Goal: Task Accomplishment & Management: Manage account settings

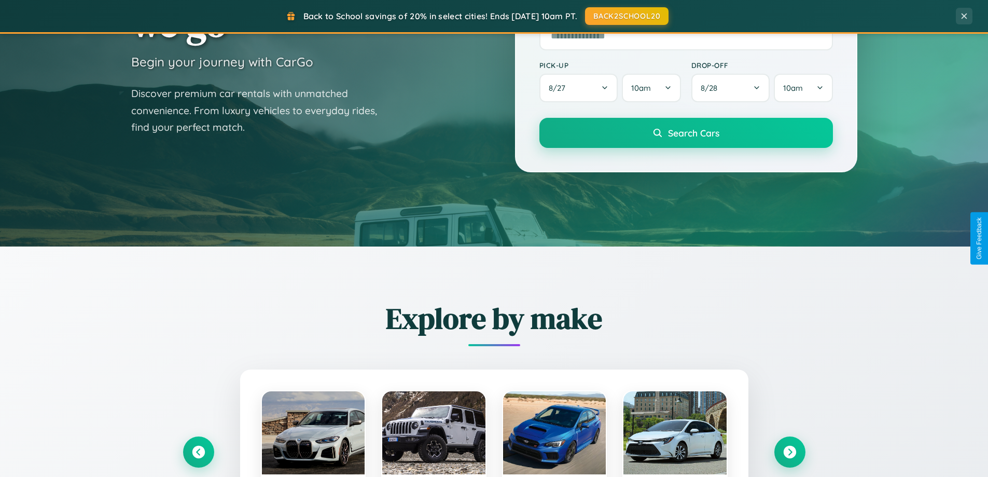
scroll to position [1995, 0]
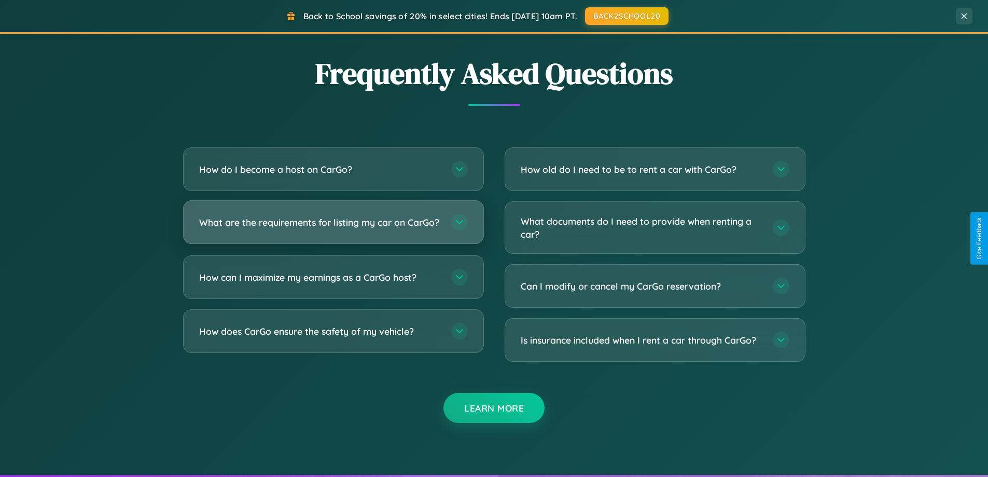
click at [333, 227] on h3 "What are the requirements for listing my car on CarGo?" at bounding box center [320, 222] width 242 height 13
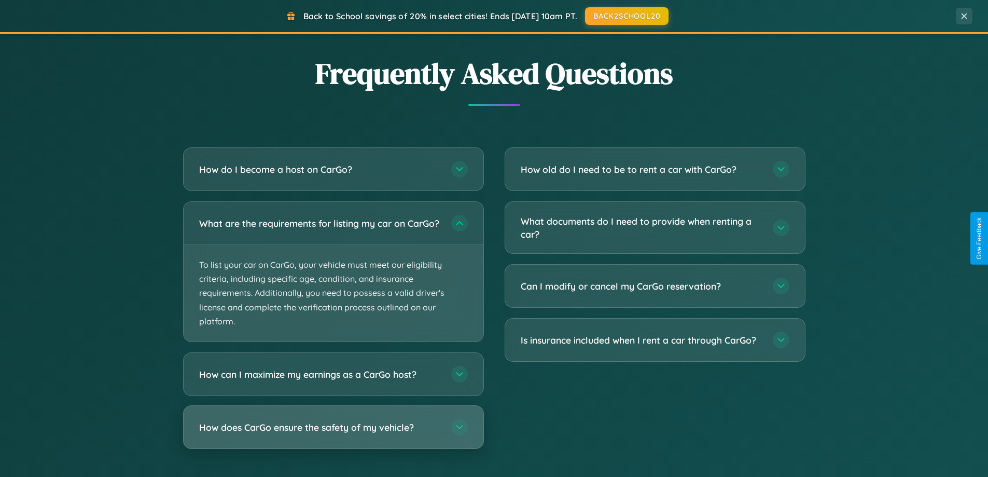
click at [333, 434] on h3 "How does CarGo ensure the safety of my vehicle?" at bounding box center [320, 427] width 242 height 13
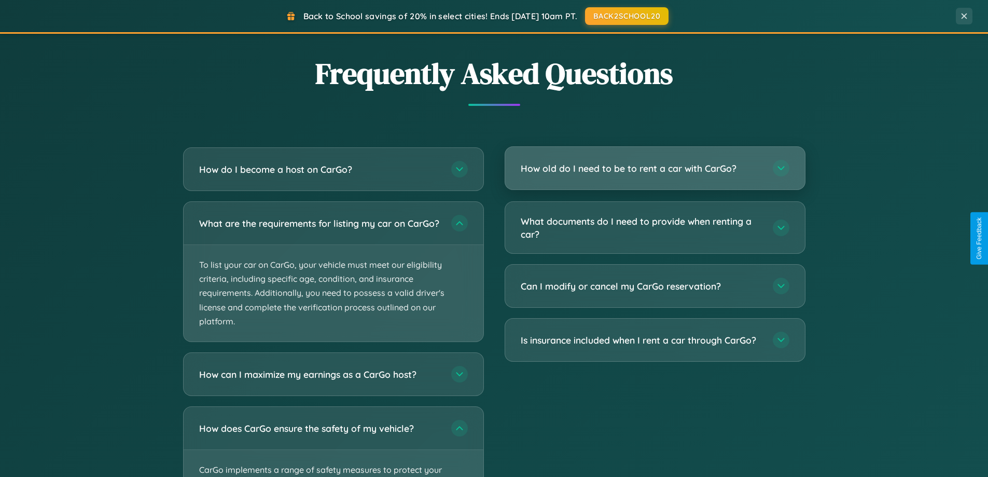
click at [654, 169] on h3 "How old do I need to be to rent a car with CarGo?" at bounding box center [642, 168] width 242 height 13
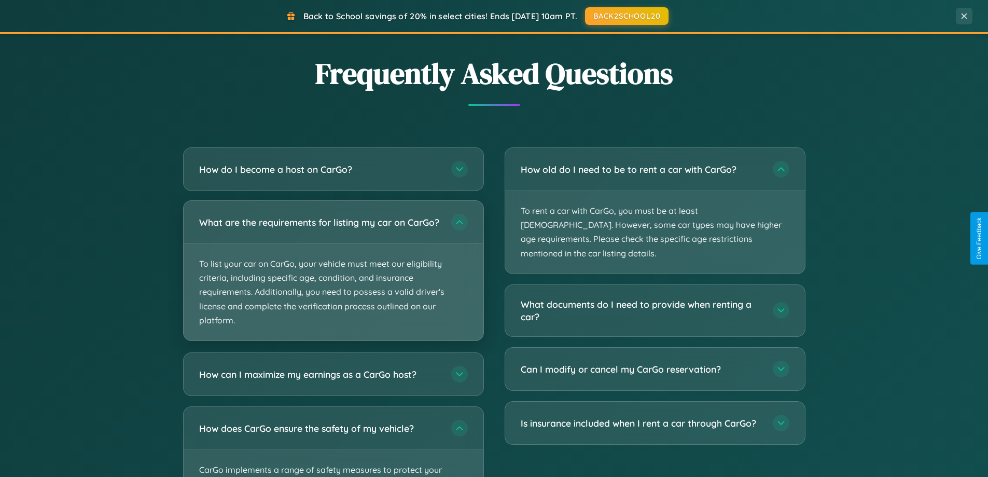
click at [333, 276] on p "To list your car on CarGo, your vehicle must meet our eligibility criteria, inc…" at bounding box center [334, 292] width 300 height 96
click at [333, 275] on p "To list your car on CarGo, your vehicle must meet our eligibility criteria, inc…" at bounding box center [334, 292] width 300 height 96
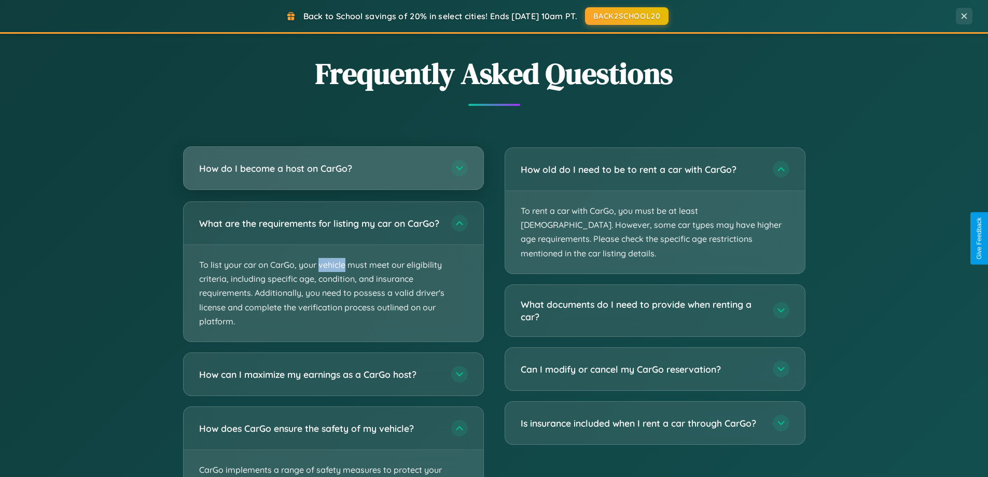
click at [333, 168] on h3 "How do I become a host on CarGo?" at bounding box center [320, 168] width 242 height 13
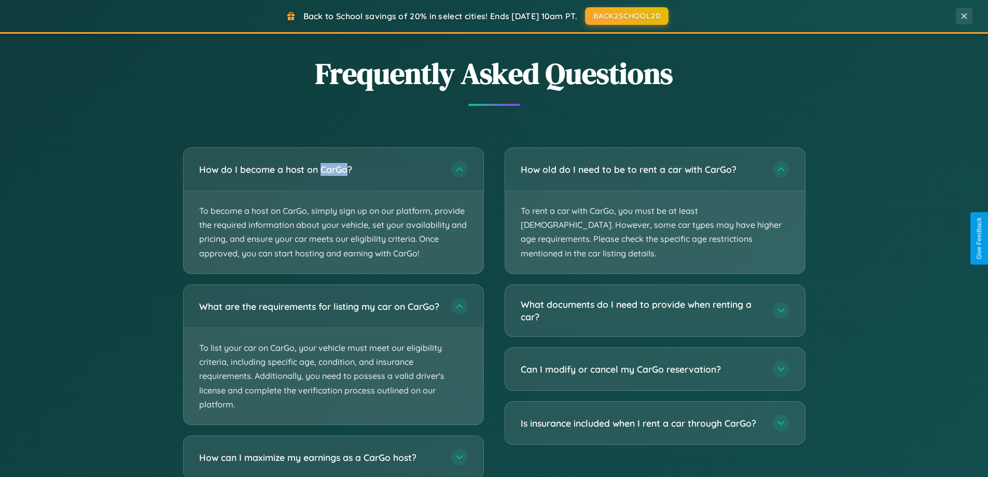
scroll to position [2157, 0]
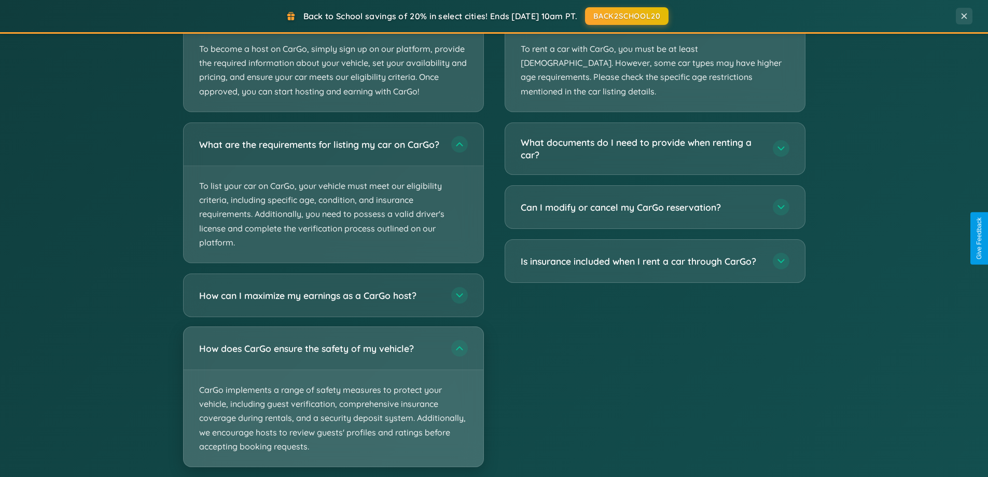
click at [333, 406] on p "CarGo implements a range of safety measures to protect your vehicle, including …" at bounding box center [334, 418] width 300 height 96
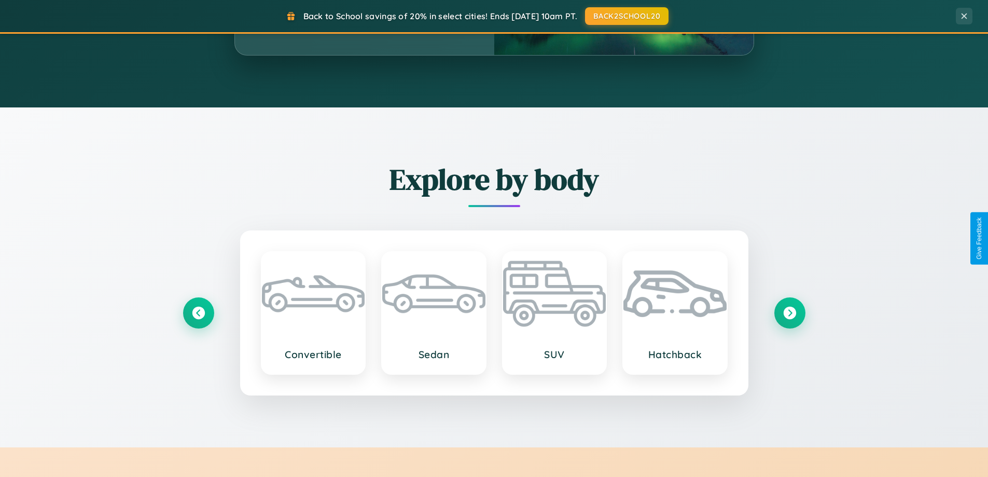
scroll to position [714, 0]
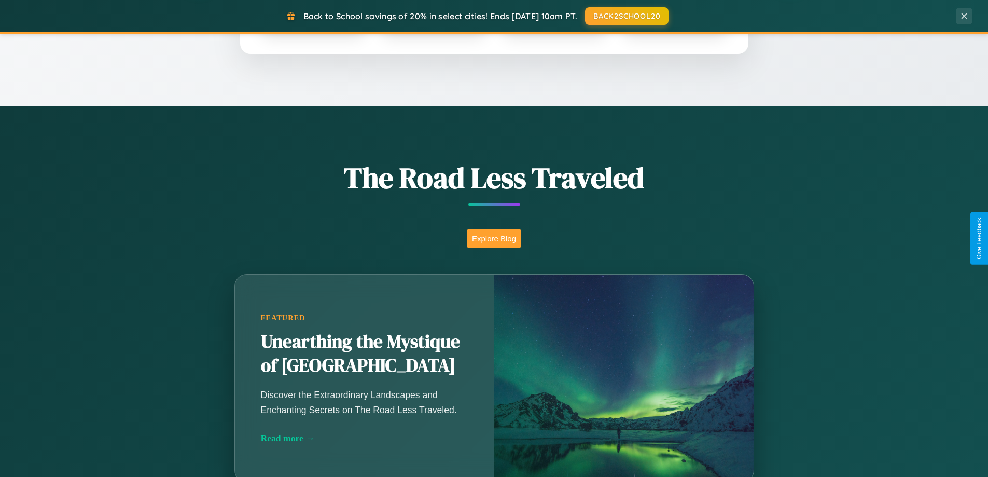
click at [494, 238] on button "Explore Blog" at bounding box center [494, 238] width 54 height 19
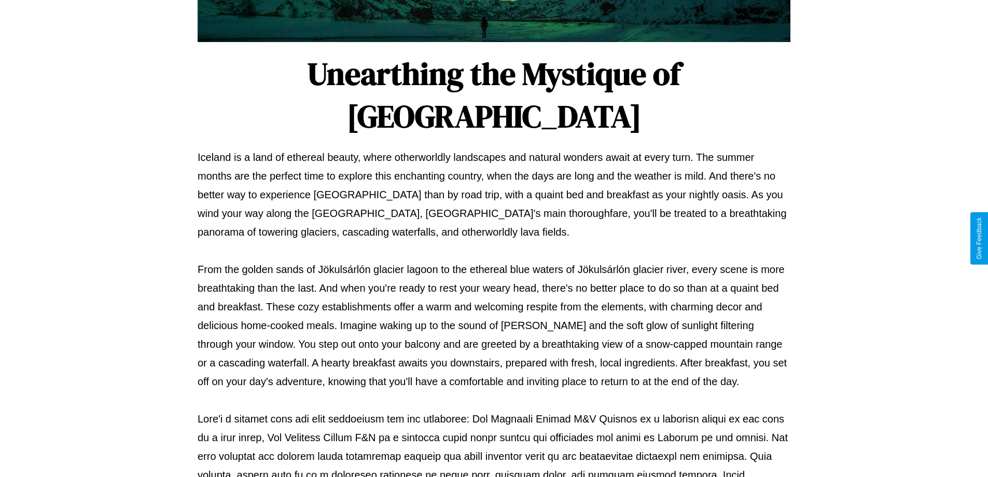
scroll to position [335, 0]
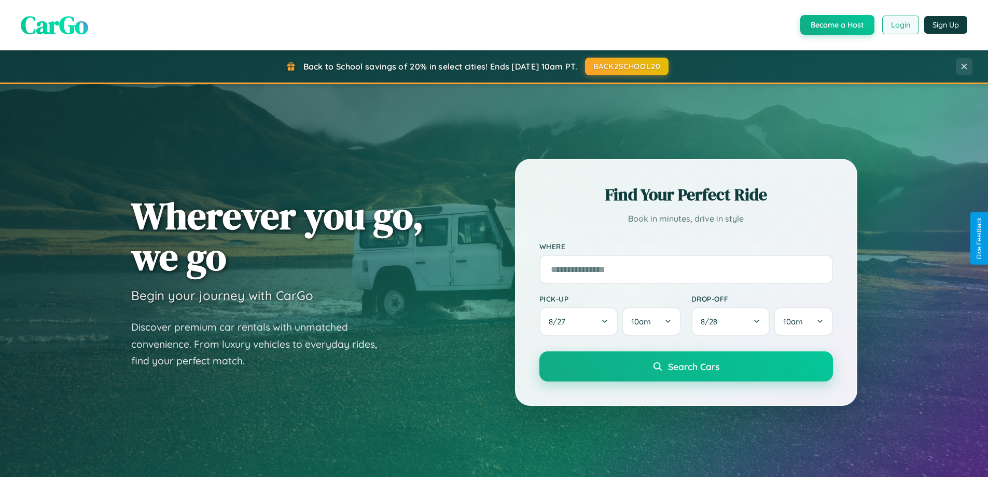
click at [900, 25] on button "Login" at bounding box center [900, 25] width 37 height 19
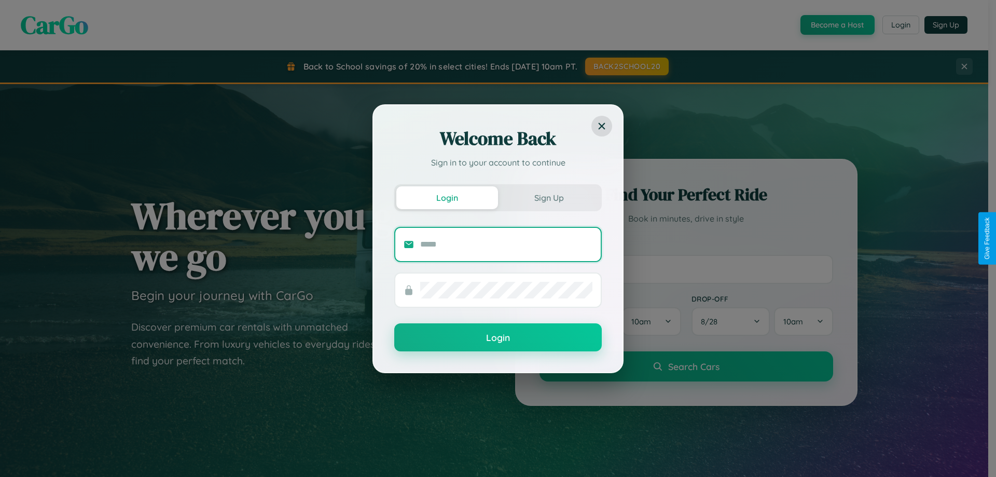
click at [506, 244] on input "text" at bounding box center [506, 244] width 172 height 17
type input "**********"
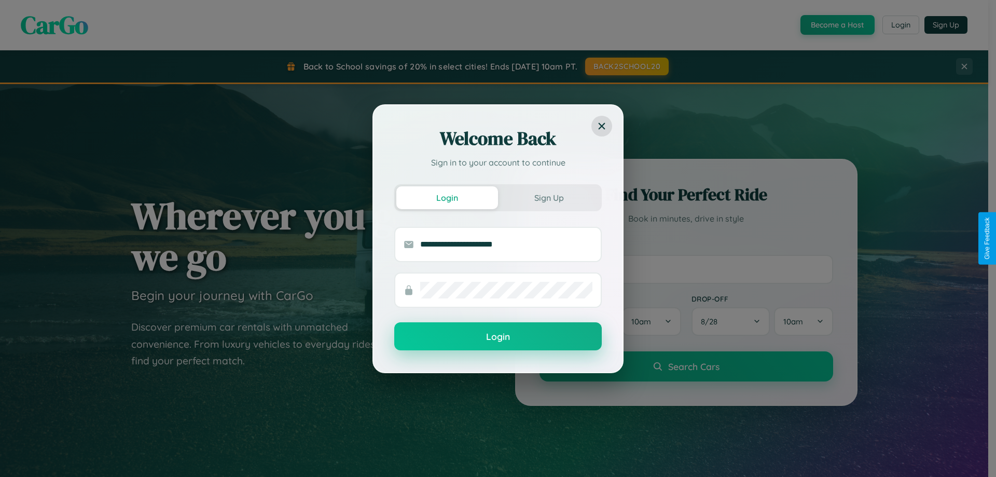
click at [498, 337] on button "Login" at bounding box center [497, 336] width 207 height 28
